Goal: Learn about a topic

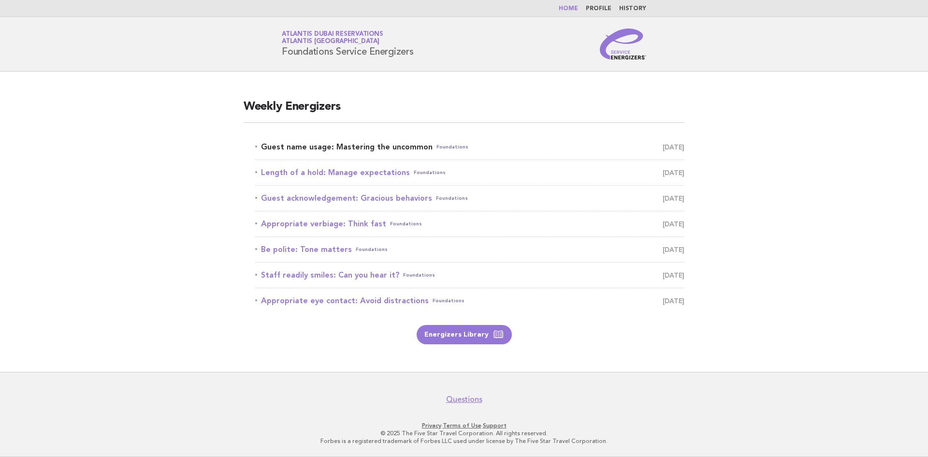
click at [314, 143] on link "Guest name usage: Mastering the uncommon Foundations September 16" at bounding box center [469, 147] width 429 height 14
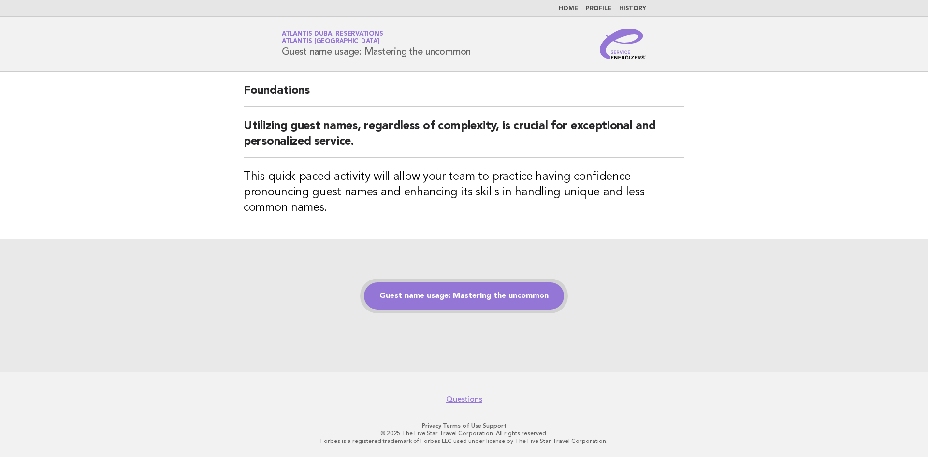
click at [478, 292] on link "Guest name usage: Mastering the uncommon" at bounding box center [464, 295] width 200 height 27
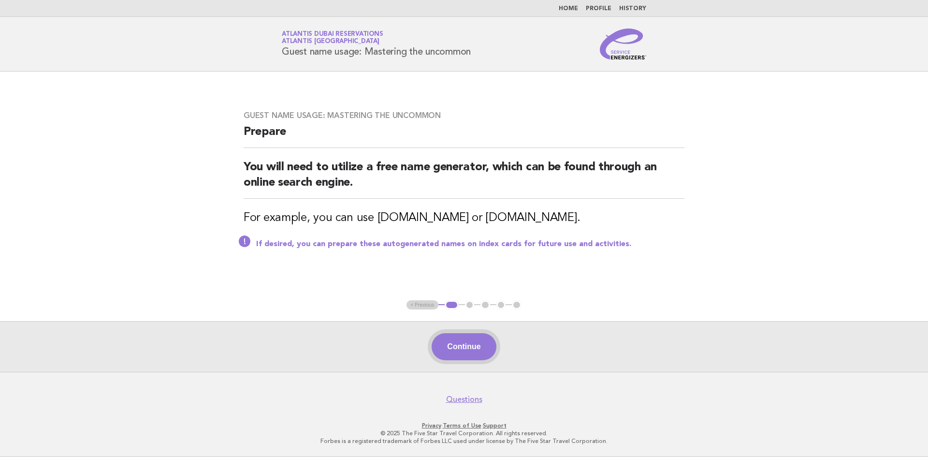
click at [461, 349] on button "Continue" at bounding box center [463, 346] width 64 height 27
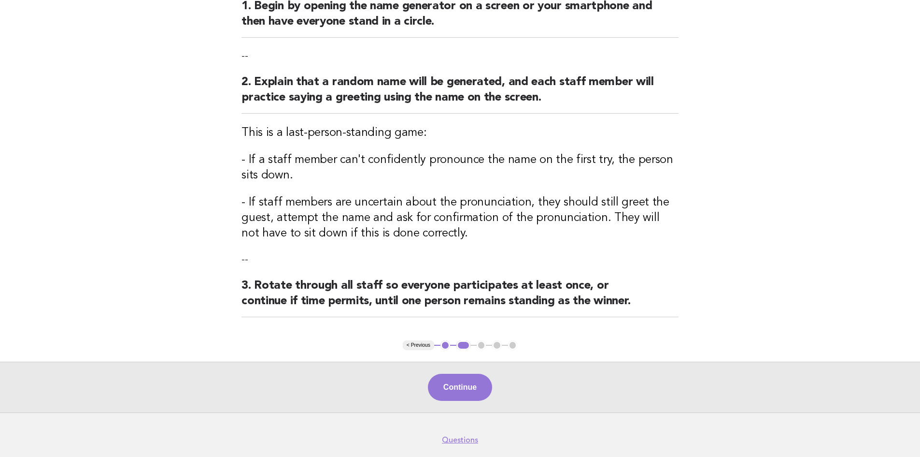
scroll to position [145, 0]
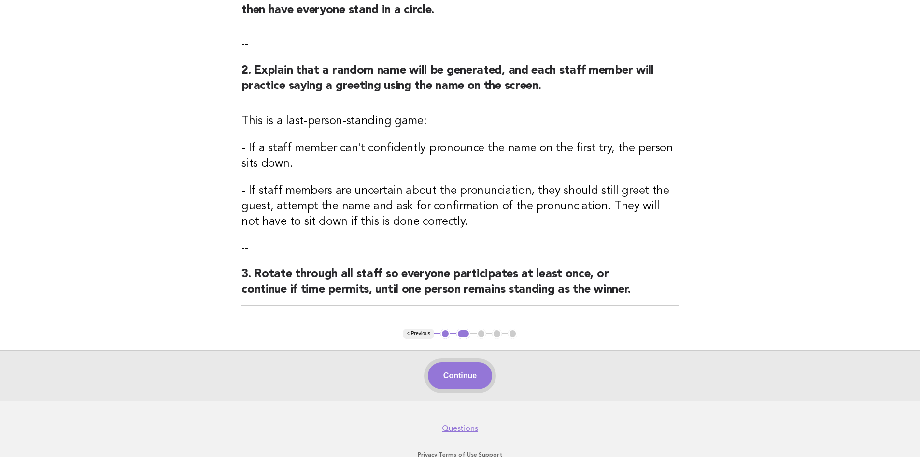
click at [464, 369] on button "Continue" at bounding box center [460, 375] width 64 height 27
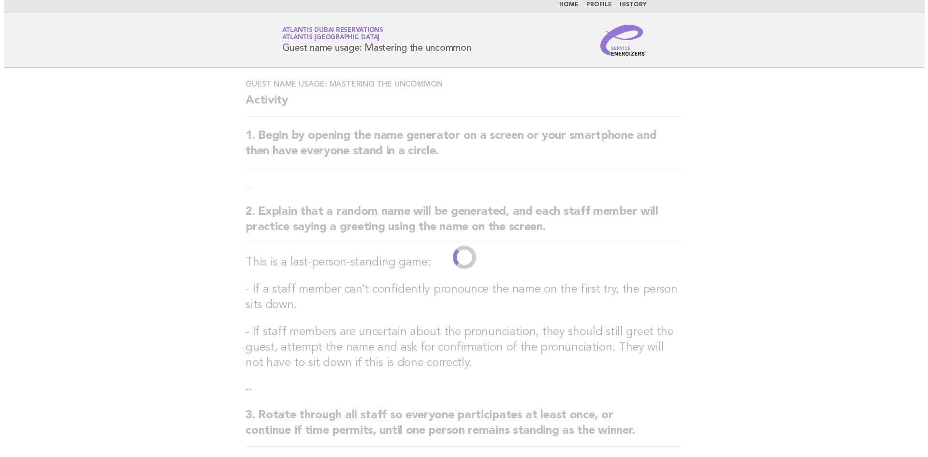
scroll to position [0, 0]
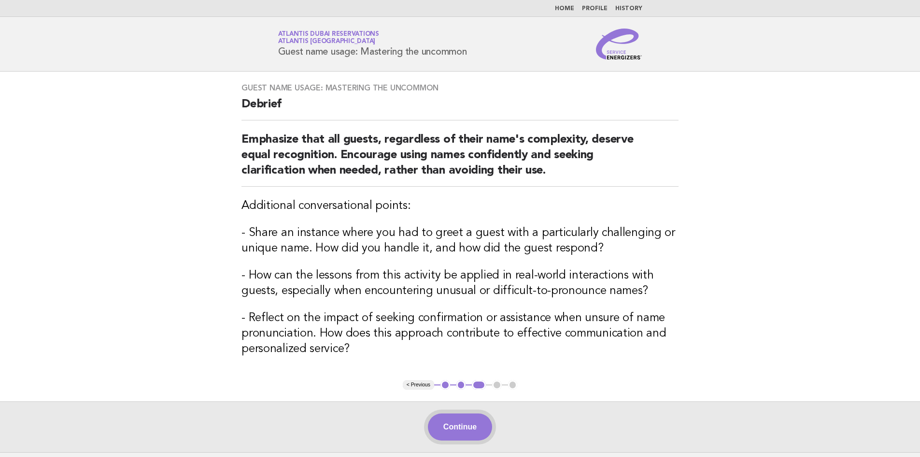
click at [456, 424] on button "Continue" at bounding box center [460, 426] width 64 height 27
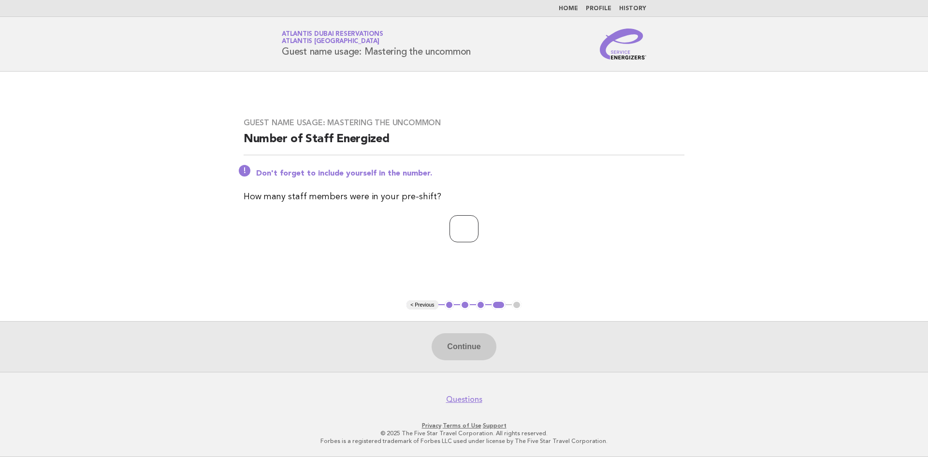
click at [460, 224] on input "number" at bounding box center [463, 228] width 29 height 27
type input "**"
click at [457, 344] on button "Continue" at bounding box center [463, 346] width 64 height 27
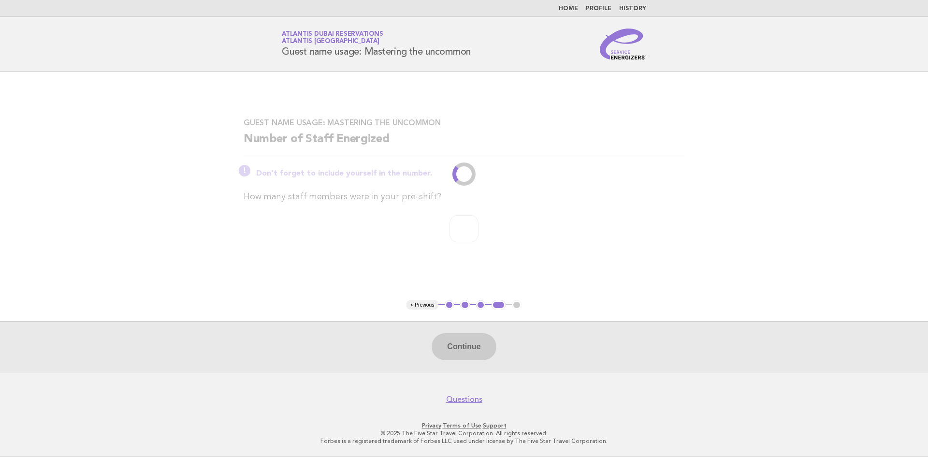
click at [477, 334] on div "Continue" at bounding box center [464, 346] width 928 height 51
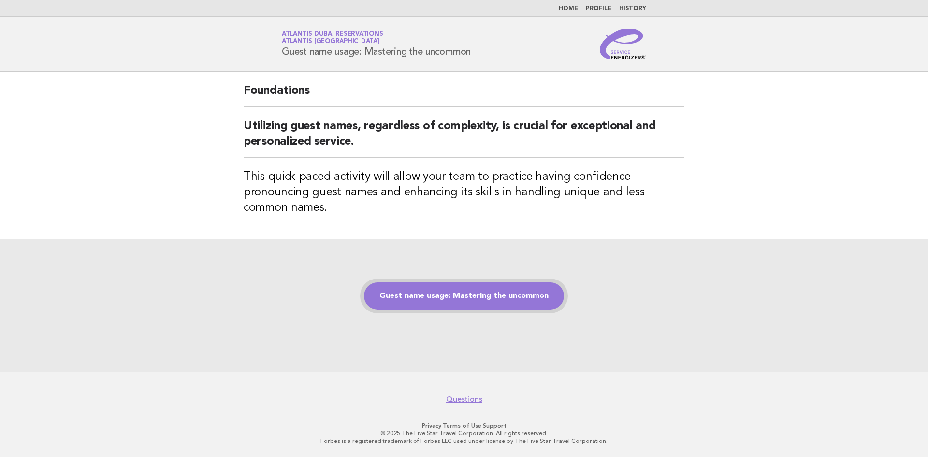
click at [481, 301] on link "Guest name usage: Mastering the uncommon" at bounding box center [464, 295] width 200 height 27
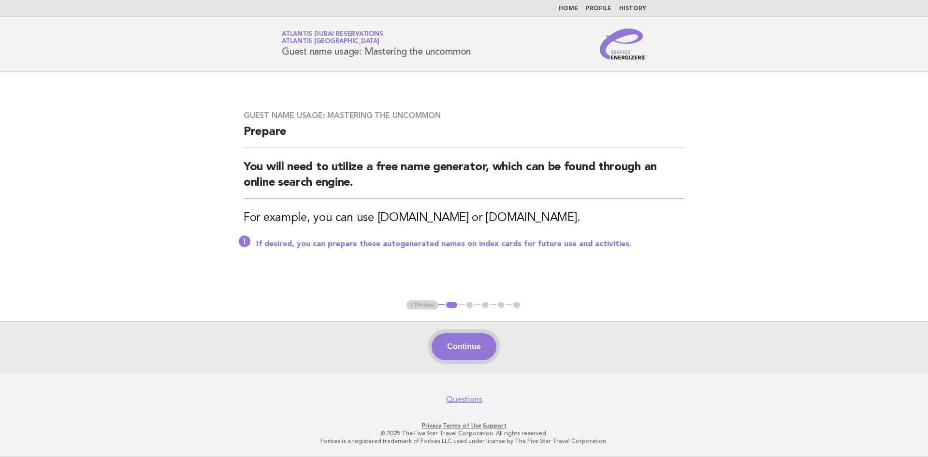
click at [448, 347] on button "Continue" at bounding box center [463, 346] width 64 height 27
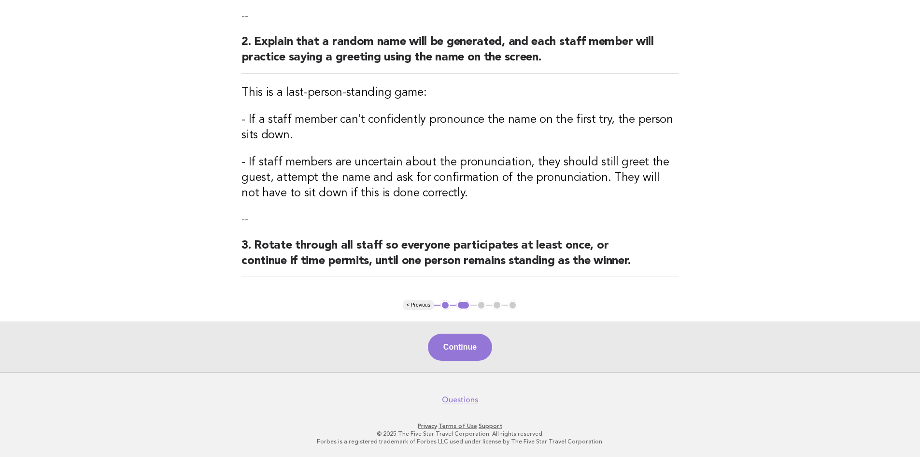
click at [471, 359] on button "Continue" at bounding box center [460, 346] width 64 height 27
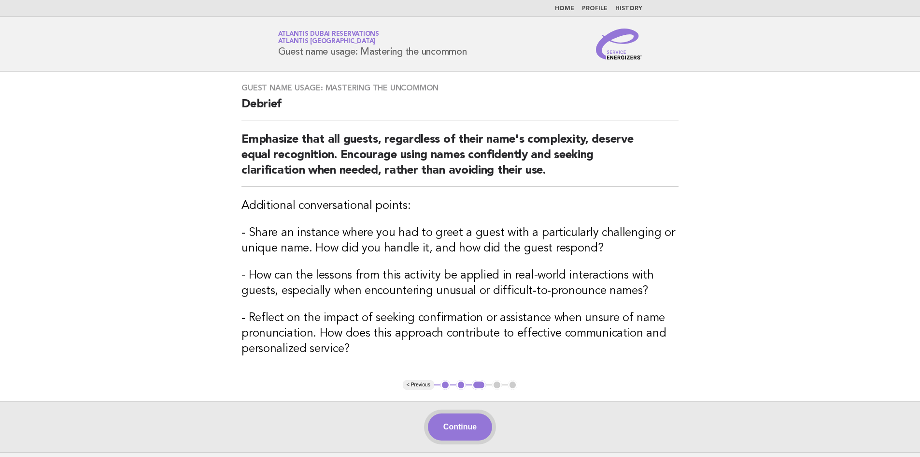
click at [465, 425] on button "Continue" at bounding box center [460, 426] width 64 height 27
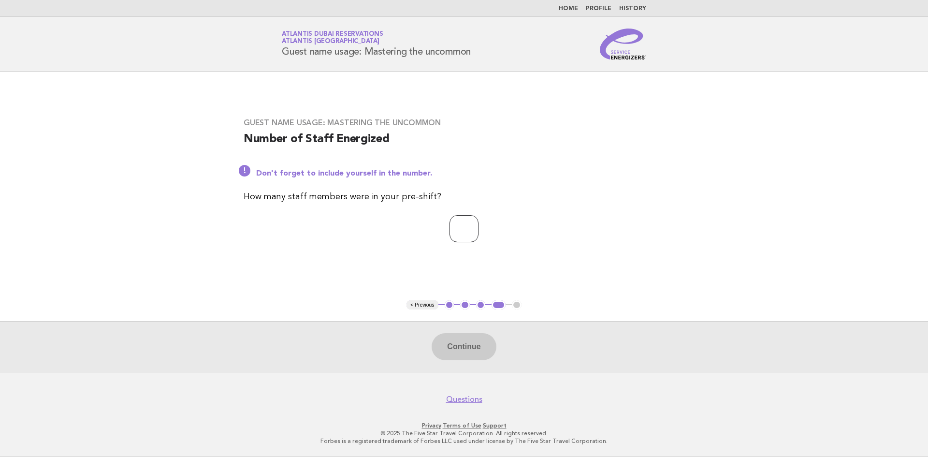
click at [455, 234] on input "number" at bounding box center [463, 228] width 29 height 27
type input "**"
click at [426, 364] on div "Continue" at bounding box center [464, 346] width 928 height 51
click at [445, 351] on button "Continue" at bounding box center [463, 346] width 64 height 27
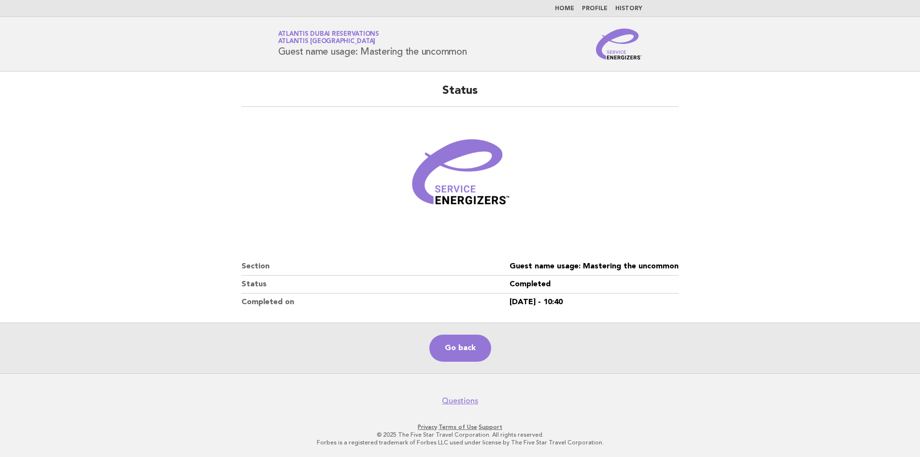
click at [839, 212] on main "Status Section Guest name usage: Mastering the uncommon Status Completed Comple…" at bounding box center [460, 223] width 920 height 302
click at [797, 150] on main "Status Section Guest name usage: Mastering the uncommon Status Completed Comple…" at bounding box center [460, 223] width 920 height 302
